Goal: Task Accomplishment & Management: Manage account settings

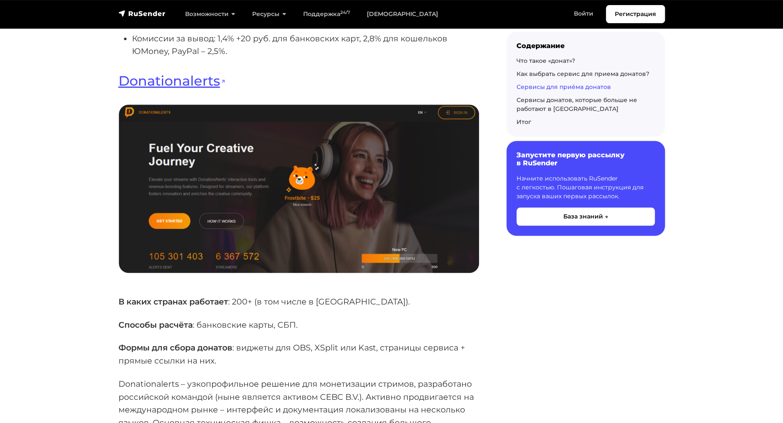
scroll to position [5100, 0]
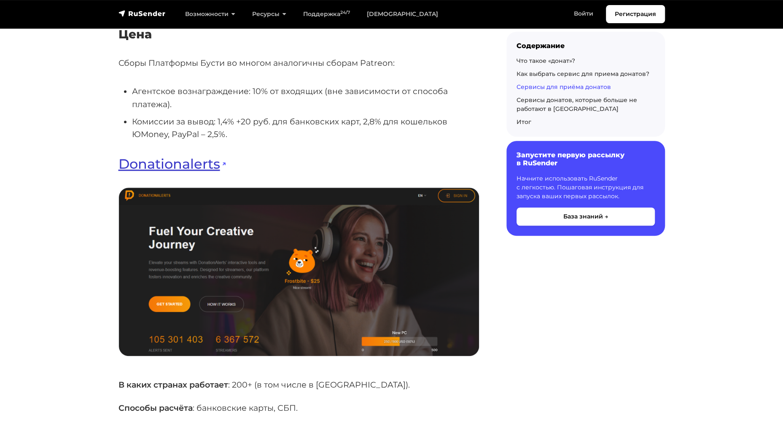
click at [193, 156] on link "Donationalerts" at bounding box center [171, 164] width 107 height 16
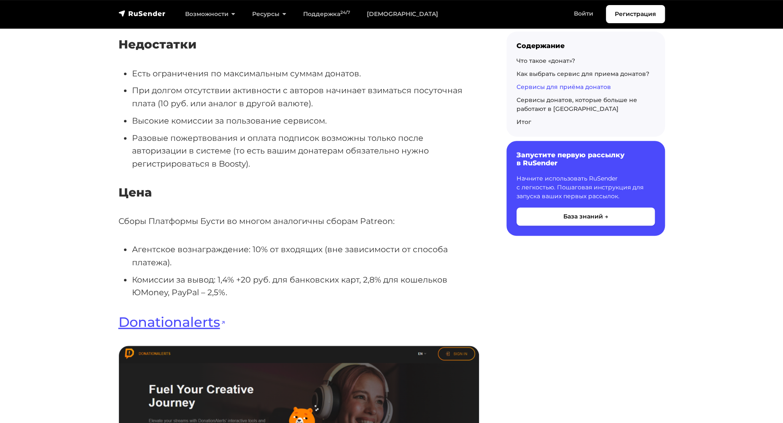
scroll to position [4721, 0]
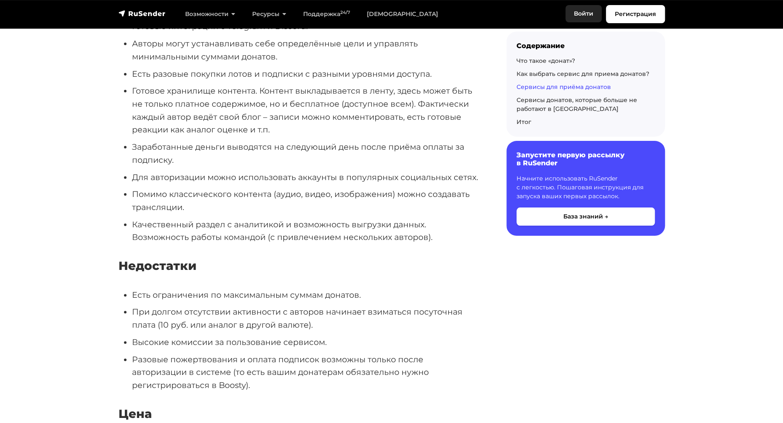
click at [590, 15] on link "Войти" at bounding box center [583, 13] width 36 height 17
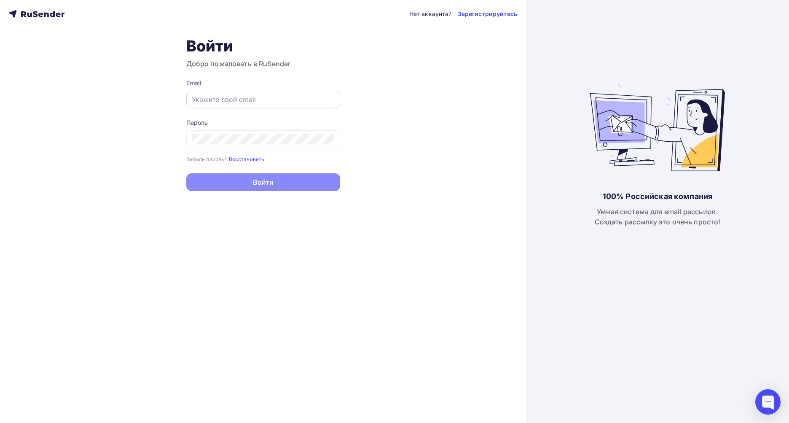
click at [252, 98] on input "text" at bounding box center [263, 99] width 143 height 10
type input "[EMAIL_ADDRESS][DOMAIN_NAME]"
